Goal: Find specific page/section: Find specific page/section

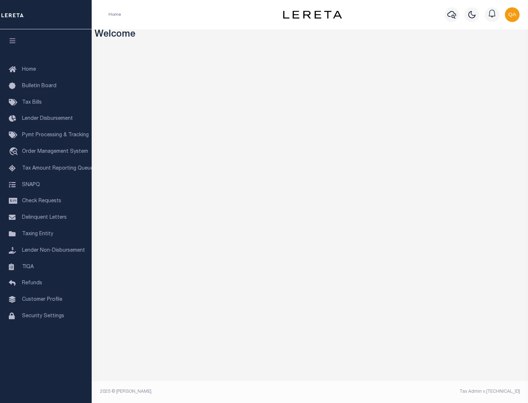
click at [46, 267] on link "TIQA" at bounding box center [46, 267] width 92 height 17
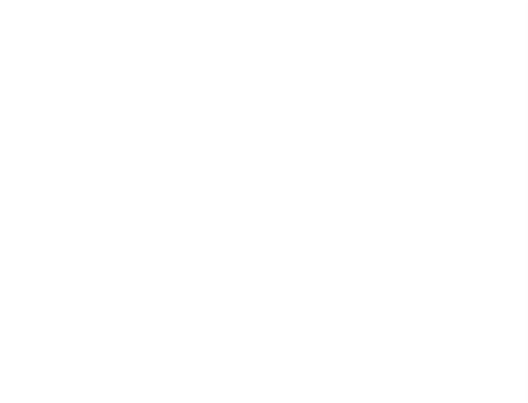
select select "200"
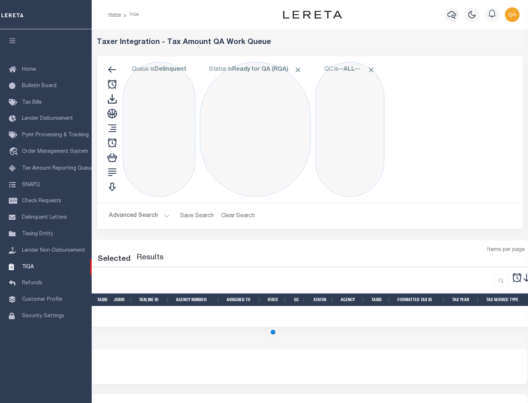
select select "200"
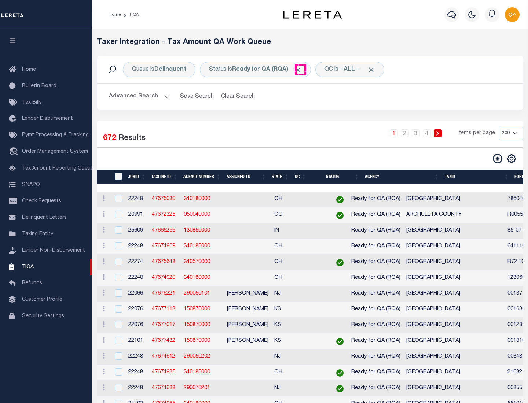
click at [300, 70] on span "Click to Remove" at bounding box center [298, 70] width 8 height 8
